Goal: Task Accomplishment & Management: Use online tool/utility

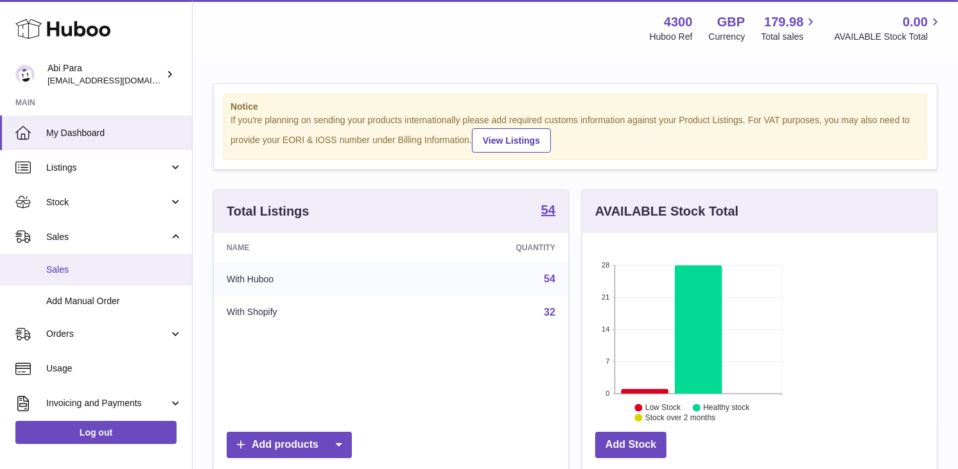
scroll to position [200, 232]
click at [82, 266] on span "Sales" at bounding box center [114, 270] width 136 height 12
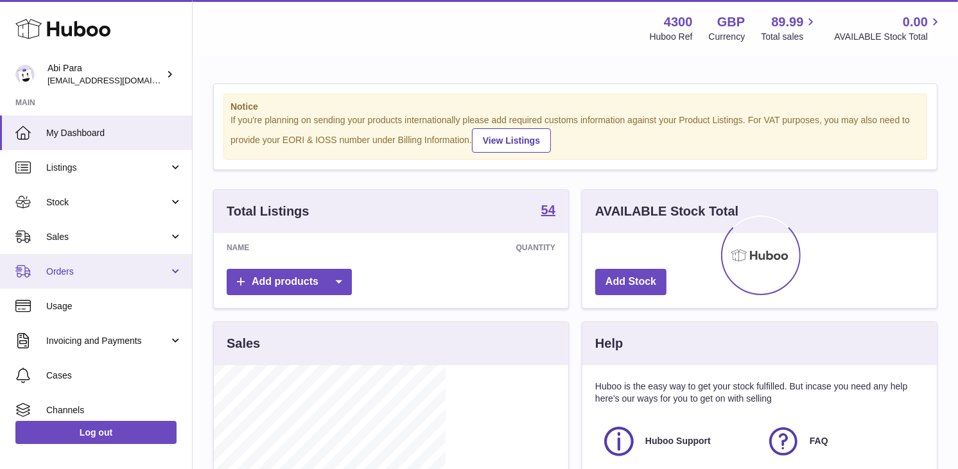
scroll to position [200, 232]
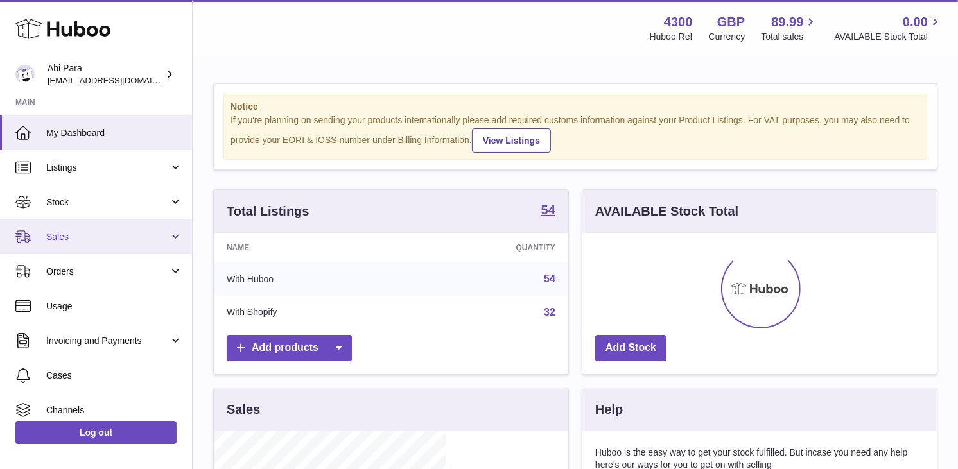
click at [80, 236] on span "Sales" at bounding box center [107, 237] width 123 height 12
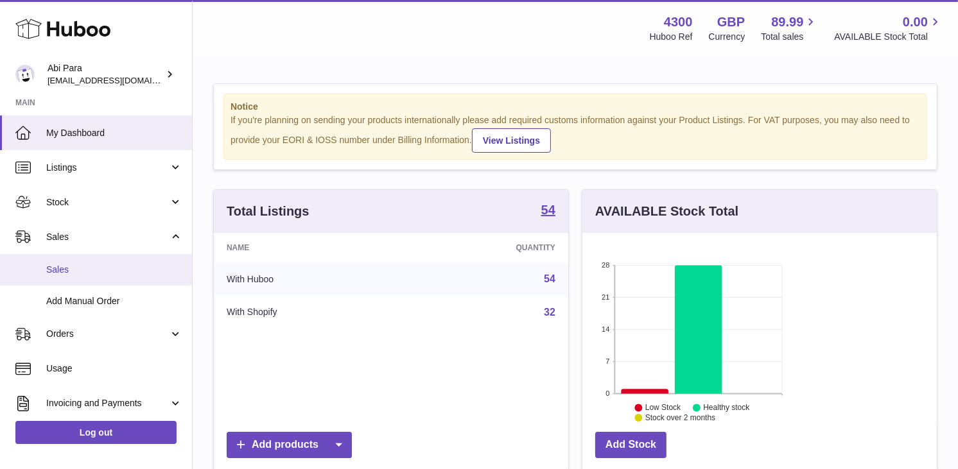
click at [80, 268] on span "Sales" at bounding box center [114, 270] width 136 height 12
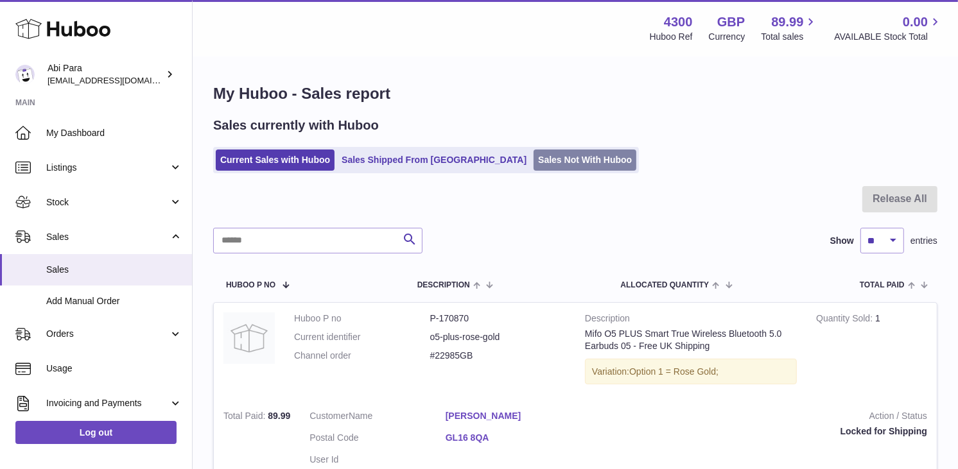
click at [534, 165] on link "Sales Not With Huboo" at bounding box center [585, 160] width 103 height 21
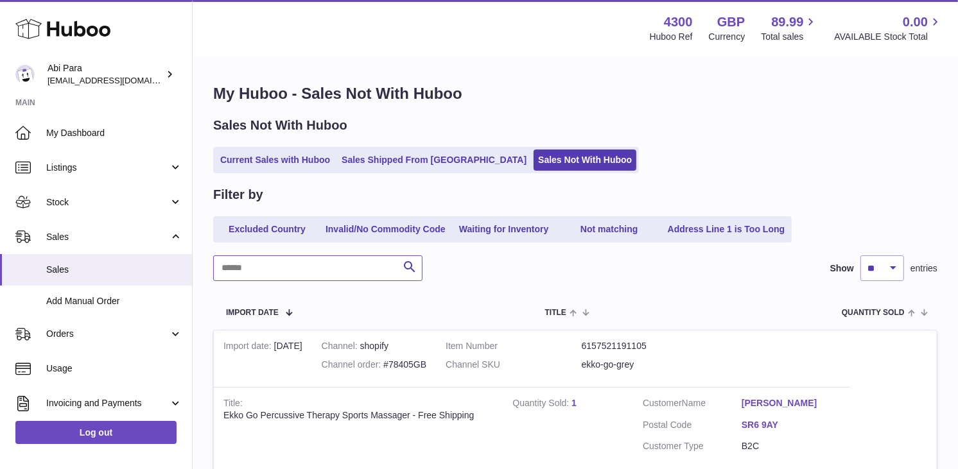
click at [293, 268] on input "text" at bounding box center [317, 269] width 209 height 26
paste input "********"
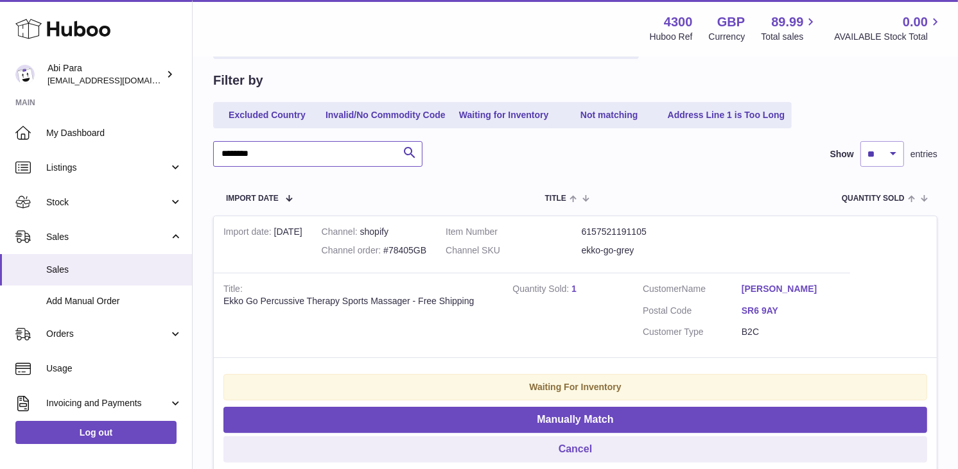
scroll to position [120, 0]
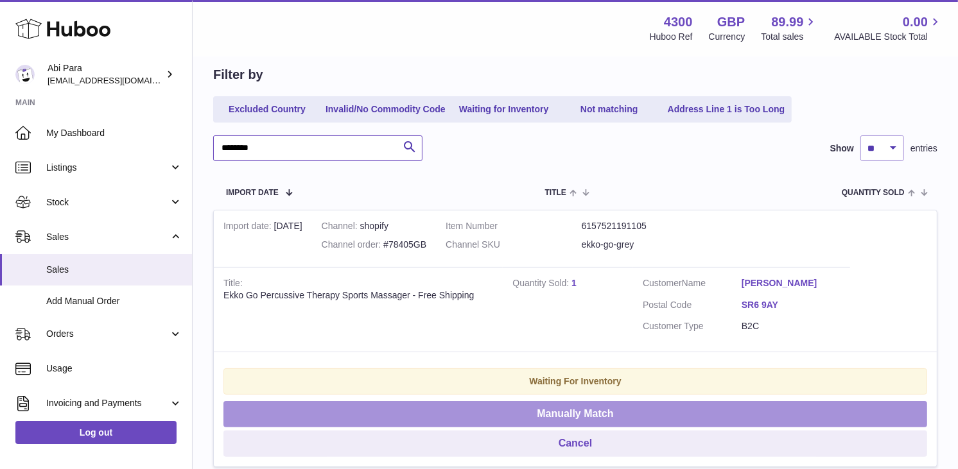
type input "********"
click at [902, 401] on button "Manually Match" at bounding box center [575, 414] width 704 height 26
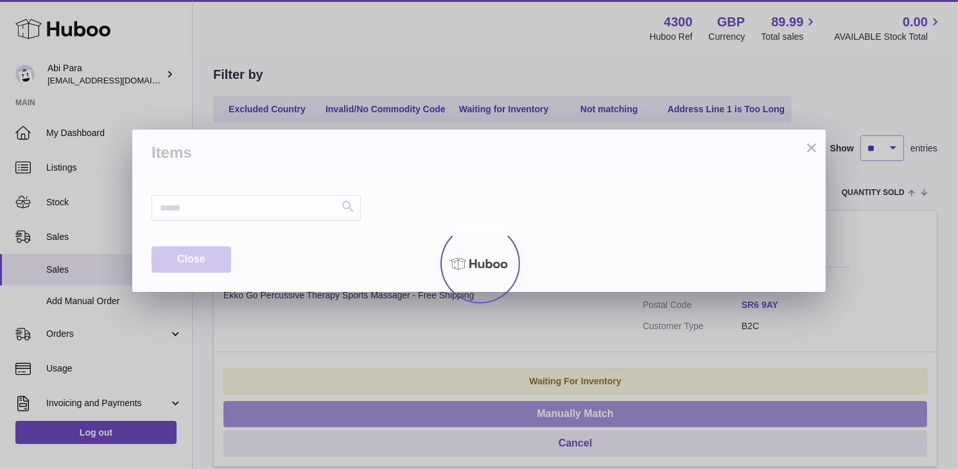
scroll to position [113, 0]
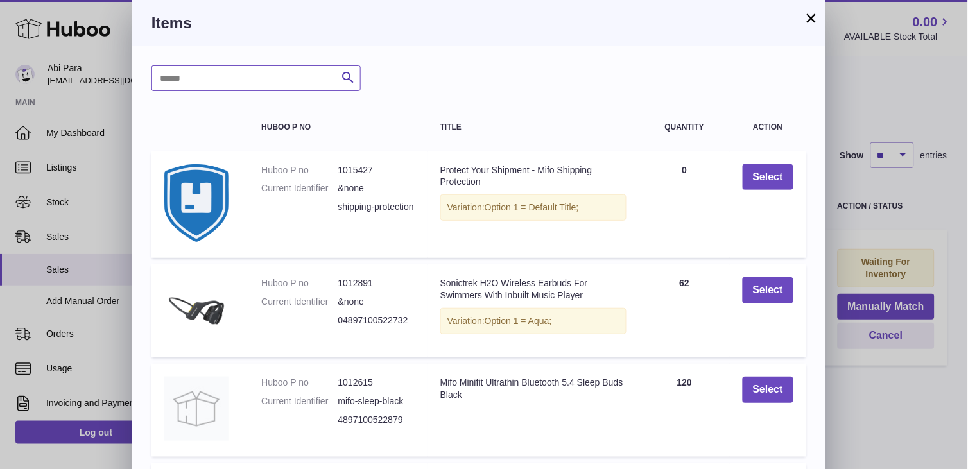
click at [272, 90] on input "text" at bounding box center [256, 78] width 209 height 26
click at [272, 80] on input "text" at bounding box center [256, 78] width 209 height 26
type input "****"
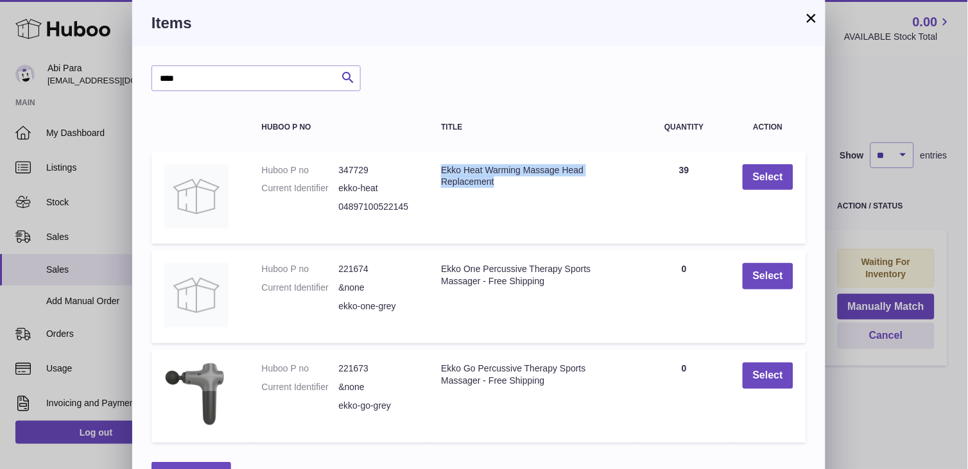
drag, startPoint x: 501, startPoint y: 183, endPoint x: 443, endPoint y: 170, distance: 59.8
click at [443, 170] on div "Ekko Heat Warming Massage Head Replacement" at bounding box center [533, 176] width 185 height 24
copy div "Ekko Heat Warming Massage Head Replacement"
click at [811, 15] on button "×" at bounding box center [811, 17] width 15 height 15
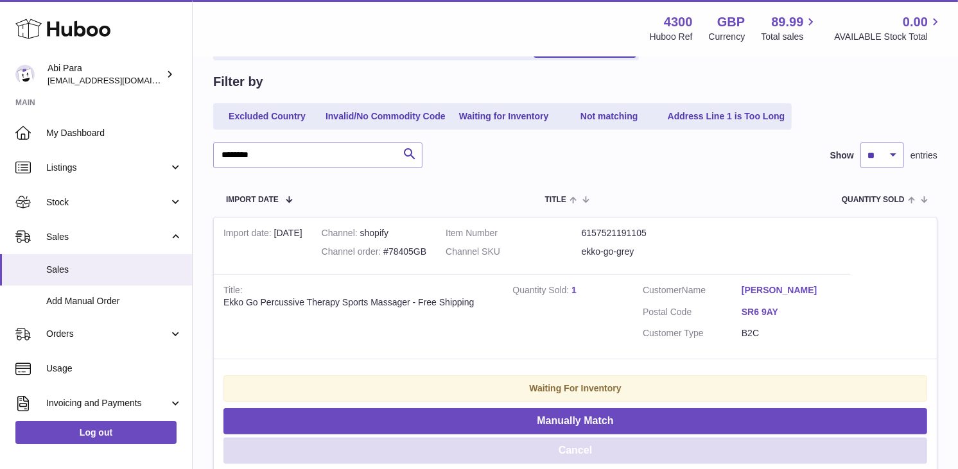
click at [864, 438] on button "Cancel" at bounding box center [575, 451] width 704 height 26
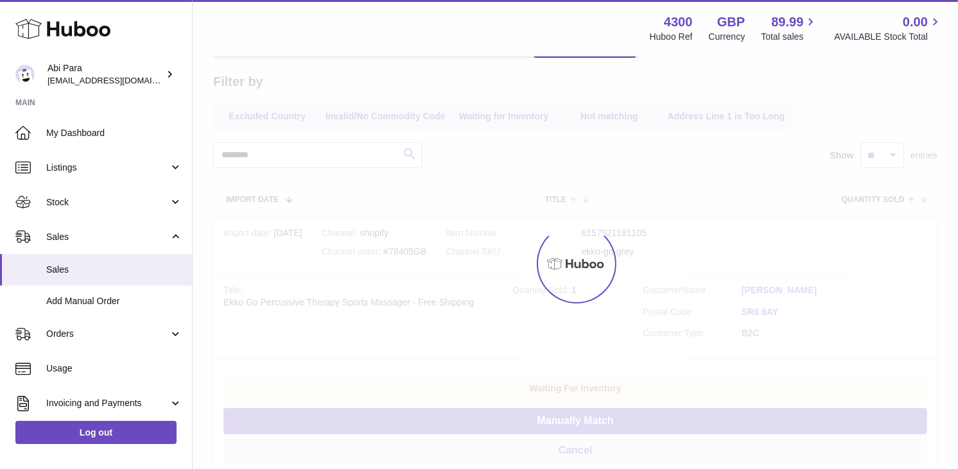
scroll to position [0, 0]
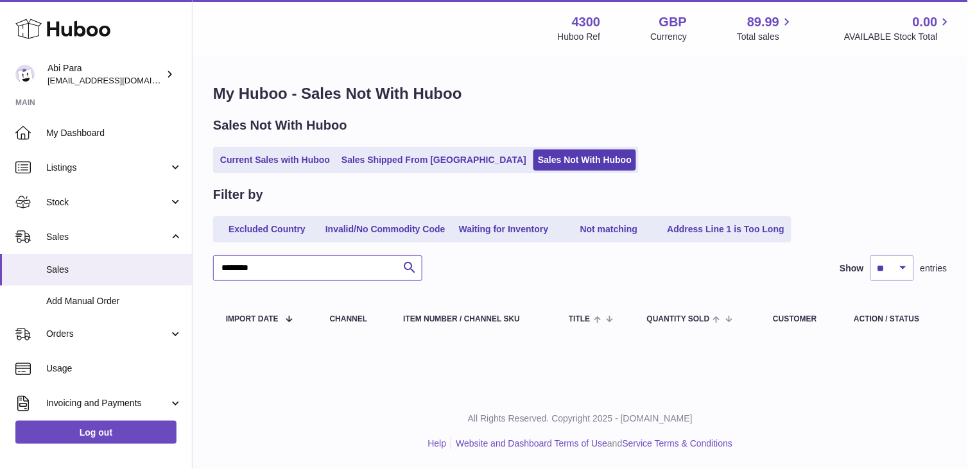
click at [290, 270] on input "********" at bounding box center [317, 269] width 209 height 26
